Goal: Complete application form

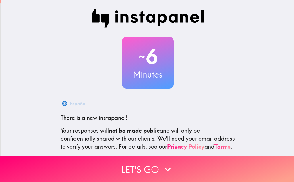
scroll to position [57, 0]
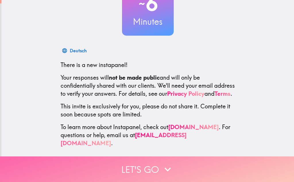
click at [161, 169] on icon "button" at bounding box center [167, 169] width 13 height 13
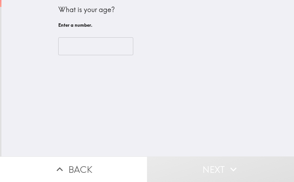
scroll to position [0, 0]
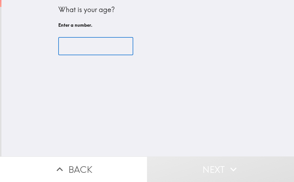
click at [105, 46] on input "number" at bounding box center [95, 46] width 75 height 18
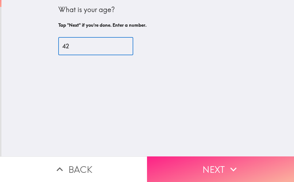
type input "42"
click at [213, 163] on button "Next" at bounding box center [220, 169] width 147 height 26
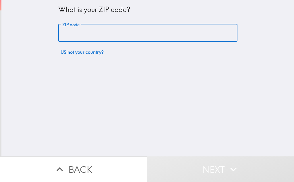
click at [145, 32] on input "ZIP code" at bounding box center [147, 33] width 179 height 18
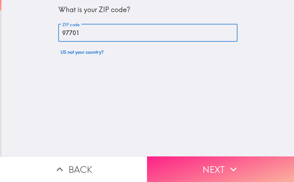
type input "97701"
click at [227, 168] on icon "button" at bounding box center [233, 169] width 13 height 13
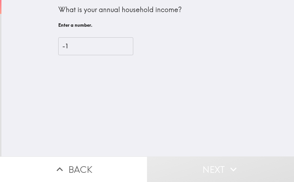
click at [117, 49] on input "-1" at bounding box center [95, 46] width 75 height 18
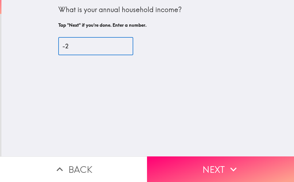
click at [116, 46] on input "-2" at bounding box center [95, 46] width 75 height 18
type input "-1"
click at [117, 44] on input "-1" at bounding box center [95, 46] width 75 height 18
click at [85, 46] on input "-1" at bounding box center [95, 46] width 75 height 18
drag, startPoint x: 85, startPoint y: 46, endPoint x: 56, endPoint y: 46, distance: 28.7
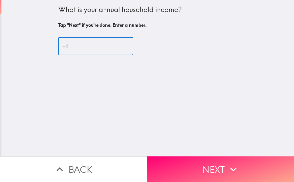
click at [48, 46] on div "What is your annual household income? Tap "Next" if you're done. Enter a number…" at bounding box center [147, 78] width 292 height 156
click at [69, 45] on input "-1" at bounding box center [95, 46] width 75 height 18
click at [117, 44] on input "1" at bounding box center [95, 46] width 75 height 18
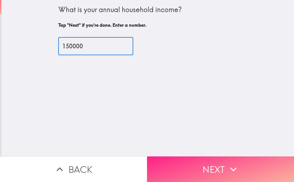
type input "150000"
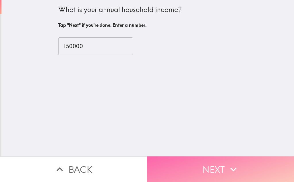
click at [203, 164] on button "Next" at bounding box center [220, 169] width 147 height 26
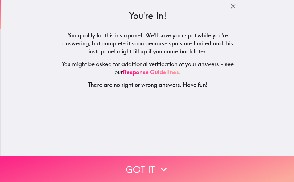
click at [151, 167] on button "Got it" at bounding box center [147, 169] width 294 height 26
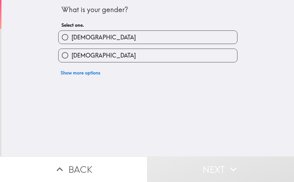
click at [230, 5] on div "What is your gender? Select one. [DEMOGRAPHIC_DATA] [DEMOGRAPHIC_DATA] Show mor…" at bounding box center [148, 39] width 184 height 78
click at [116, 40] on label "[DEMOGRAPHIC_DATA]" at bounding box center [148, 37] width 178 height 13
click at [71, 40] on input "[DEMOGRAPHIC_DATA]" at bounding box center [65, 37] width 13 height 13
radio input "true"
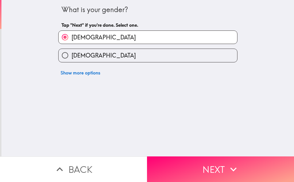
click at [60, 35] on input "[DEMOGRAPHIC_DATA]" at bounding box center [65, 37] width 13 height 13
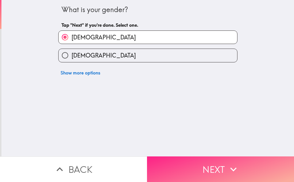
click at [219, 166] on button "Next" at bounding box center [220, 169] width 147 height 26
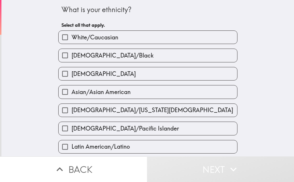
click at [99, 39] on span "White/Caucasian" at bounding box center [94, 37] width 47 height 8
click at [71, 39] on input "White/Caucasian" at bounding box center [65, 37] width 13 height 13
checkbox input "true"
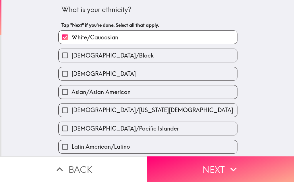
click at [93, 75] on label "[DEMOGRAPHIC_DATA]" at bounding box center [148, 73] width 178 height 13
click at [71, 75] on input "[DEMOGRAPHIC_DATA]" at bounding box center [65, 73] width 13 height 13
checkbox input "true"
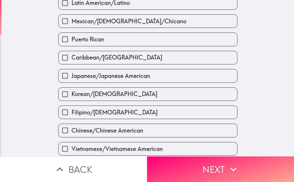
scroll to position [220, 0]
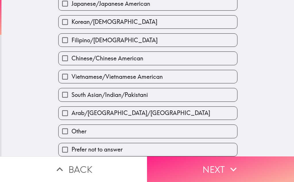
click at [210, 168] on button "Next" at bounding box center [220, 169] width 147 height 26
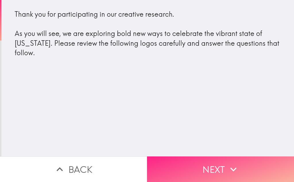
click at [211, 165] on button "Next" at bounding box center [220, 169] width 147 height 26
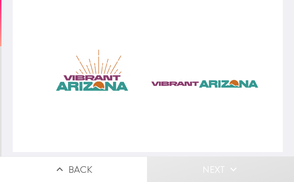
click at [94, 83] on div at bounding box center [148, 76] width 270 height 152
click at [100, 88] on div at bounding box center [148, 76] width 270 height 152
click at [172, 81] on div at bounding box center [148, 76] width 270 height 152
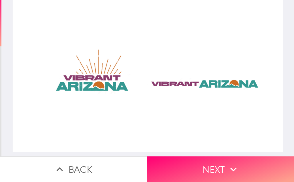
click at [97, 77] on div at bounding box center [148, 76] width 270 height 152
click at [168, 83] on div at bounding box center [148, 76] width 270 height 152
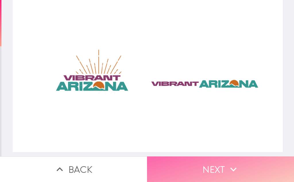
click at [205, 162] on button "Next" at bounding box center [220, 169] width 147 height 26
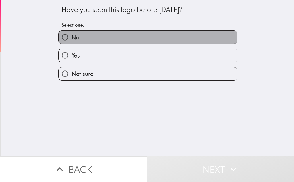
click at [76, 35] on label "No" at bounding box center [148, 37] width 178 height 13
click at [71, 35] on input "No" at bounding box center [65, 37] width 13 height 13
radio input "true"
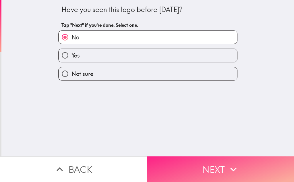
click at [217, 166] on button "Next" at bounding box center [220, 169] width 147 height 26
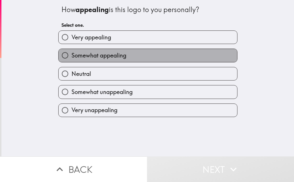
click at [114, 54] on span "Somewhat appealing" at bounding box center [98, 55] width 55 height 8
click at [71, 54] on input "Somewhat appealing" at bounding box center [65, 55] width 13 height 13
radio input "true"
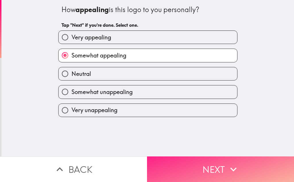
click at [207, 165] on button "Next" at bounding box center [220, 169] width 147 height 26
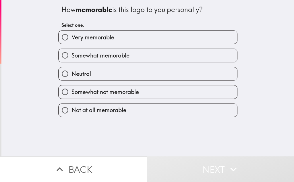
click at [147, 54] on label "Somewhat memorable" at bounding box center [148, 55] width 178 height 13
click at [71, 54] on input "Somewhat memorable" at bounding box center [65, 55] width 13 height 13
radio input "true"
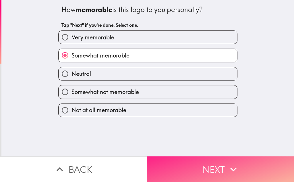
click at [202, 168] on button "Next" at bounding box center [220, 169] width 147 height 26
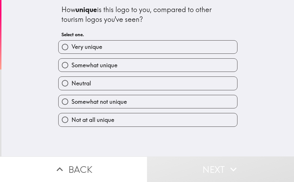
click at [149, 66] on label "Somewhat unique" at bounding box center [148, 65] width 178 height 13
click at [71, 66] on input "Somewhat unique" at bounding box center [65, 65] width 13 height 13
radio input "true"
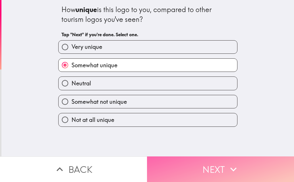
click at [195, 160] on button "Next" at bounding box center [220, 169] width 147 height 26
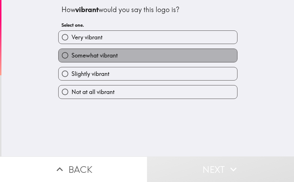
click at [125, 57] on label "Somewhat vibrant" at bounding box center [148, 55] width 178 height 13
click at [71, 57] on input "Somewhat vibrant" at bounding box center [65, 55] width 13 height 13
radio input "true"
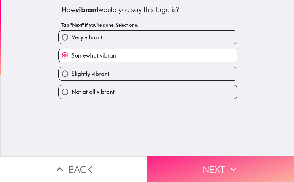
click at [198, 168] on button "Next" at bounding box center [220, 169] width 147 height 26
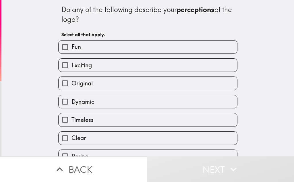
click at [100, 136] on label "Clear" at bounding box center [148, 137] width 178 height 13
click at [71, 136] on input "Clear" at bounding box center [65, 137] width 13 height 13
checkbox input "true"
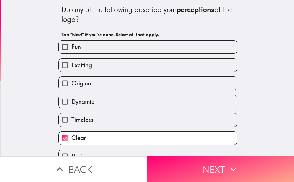
click at [111, 65] on label "Exciting" at bounding box center [148, 65] width 178 height 13
click at [71, 65] on input "Exciting" at bounding box center [65, 65] width 13 height 13
checkbox input "true"
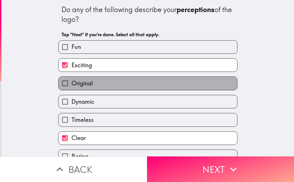
click at [109, 83] on label "Original" at bounding box center [148, 83] width 178 height 13
click at [71, 83] on input "Original" at bounding box center [65, 83] width 13 height 13
checkbox input "true"
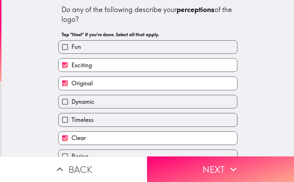
click at [103, 104] on label "Dynamic" at bounding box center [148, 101] width 178 height 13
click at [71, 104] on input "Dynamic" at bounding box center [65, 101] width 13 height 13
checkbox input "true"
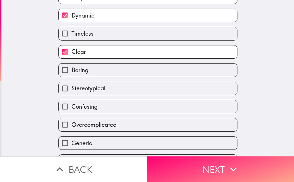
scroll to position [138, 0]
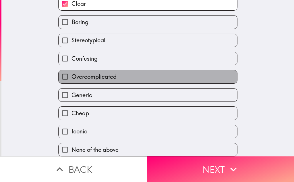
click at [131, 73] on label "Overcomplicated" at bounding box center [148, 76] width 178 height 13
click at [71, 73] on input "Overcomplicated" at bounding box center [65, 76] width 13 height 13
checkbox input "true"
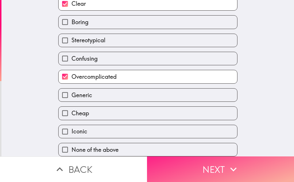
click at [187, 161] on button "Next" at bounding box center [220, 169] width 147 height 26
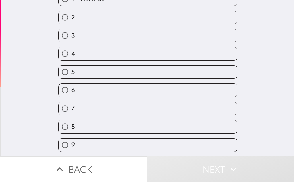
scroll to position [75, 0]
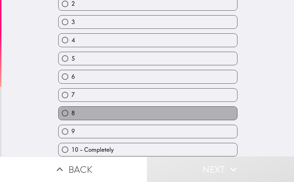
click at [119, 108] on label "8" at bounding box center [148, 112] width 178 height 13
click at [71, 108] on input "8" at bounding box center [65, 112] width 13 height 13
radio input "true"
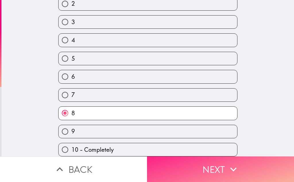
click at [191, 165] on button "Next" at bounding box center [220, 169] width 147 height 26
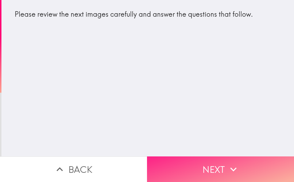
click at [209, 164] on button "Next" at bounding box center [220, 169] width 147 height 26
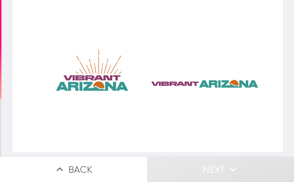
click at [99, 88] on div at bounding box center [148, 76] width 270 height 152
click at [184, 87] on div at bounding box center [148, 76] width 270 height 152
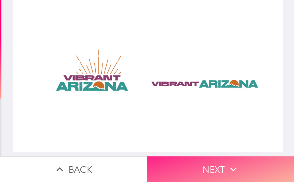
click at [196, 163] on button "Next" at bounding box center [220, 169] width 147 height 26
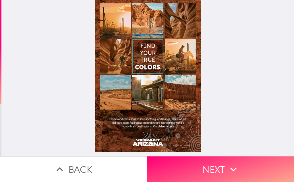
click at [149, 95] on div at bounding box center [148, 76] width 106 height 152
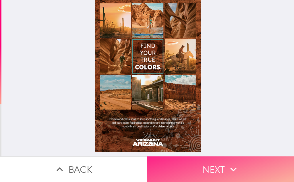
click at [215, 163] on button "Next" at bounding box center [220, 169] width 147 height 26
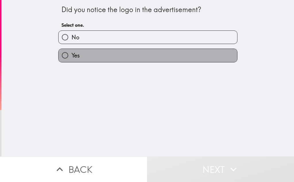
click at [100, 58] on label "Yes" at bounding box center [148, 55] width 178 height 13
click at [71, 58] on input "Yes" at bounding box center [65, 55] width 13 height 13
radio input "true"
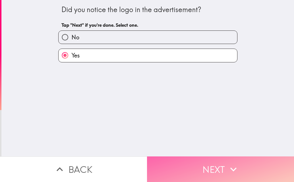
click at [210, 162] on button "Next" at bounding box center [220, 169] width 147 height 26
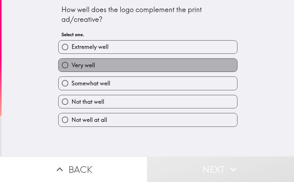
click at [126, 61] on label "Very well" at bounding box center [148, 65] width 178 height 13
click at [71, 61] on input "Very well" at bounding box center [65, 65] width 13 height 13
radio input "true"
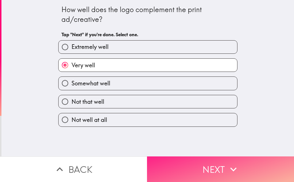
click at [190, 160] on button "Next" at bounding box center [220, 169] width 147 height 26
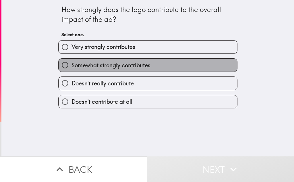
click at [145, 65] on span "Somewhat strongly contributes" at bounding box center [110, 65] width 79 height 8
click at [71, 65] on input "Somewhat strongly contributes" at bounding box center [65, 65] width 13 height 13
radio input "true"
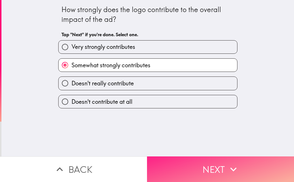
click at [186, 163] on button "Next" at bounding box center [220, 169] width 147 height 26
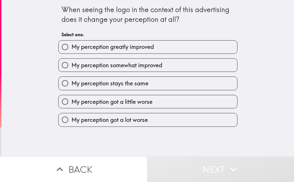
click at [134, 62] on span "My perception somewhat improved" at bounding box center [116, 65] width 91 height 8
click at [71, 62] on input "My perception somewhat improved" at bounding box center [65, 65] width 13 height 13
radio input "true"
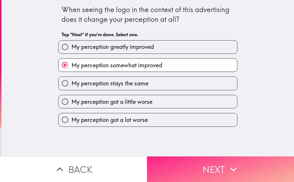
click at [184, 156] on button "Next" at bounding box center [220, 169] width 147 height 26
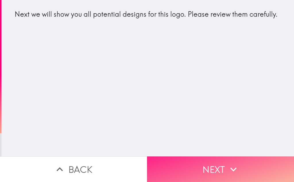
click at [208, 163] on button "Next" at bounding box center [220, 169] width 147 height 26
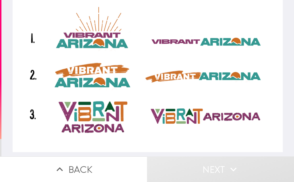
click at [86, 46] on div at bounding box center [148, 76] width 270 height 152
click at [87, 73] on div at bounding box center [148, 76] width 270 height 152
click at [84, 121] on div at bounding box center [148, 76] width 270 height 152
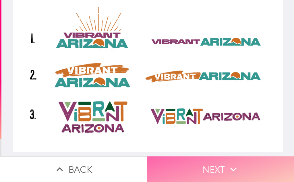
click at [210, 161] on button "Next" at bounding box center [220, 169] width 147 height 26
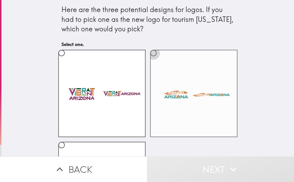
click at [151, 51] on input "radio" at bounding box center [153, 52] width 13 height 13
radio input "true"
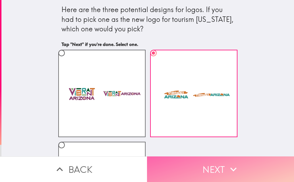
click at [197, 165] on button "Next" at bounding box center [220, 169] width 147 height 26
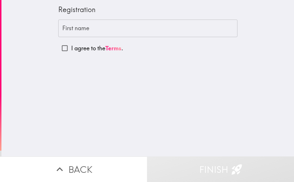
click at [90, 26] on input "First name" at bounding box center [147, 29] width 179 height 18
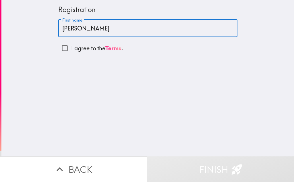
type input "[PERSON_NAME]"
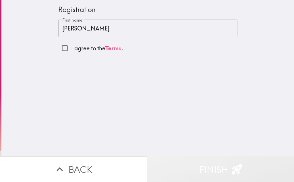
click at [213, 166] on button "Finish" at bounding box center [220, 169] width 147 height 26
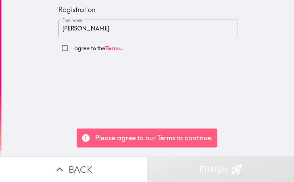
click at [220, 99] on div "Registration First name [PERSON_NAME] First name I agree to the Terms ." at bounding box center [147, 78] width 292 height 156
click at [173, 141] on p "Please agree to our Terms to continue." at bounding box center [154, 138] width 118 height 10
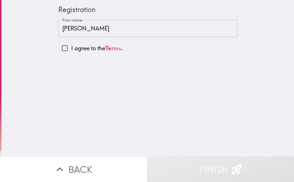
click at [87, 32] on input "[PERSON_NAME]" at bounding box center [147, 29] width 179 height 18
click at [60, 46] on input "I agree to the Terms ." at bounding box center [64, 48] width 13 height 13
checkbox input "true"
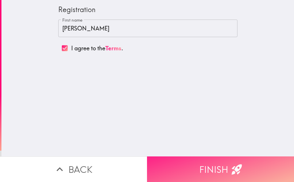
click at [199, 165] on button "Finish" at bounding box center [220, 169] width 147 height 26
